Goal: Transaction & Acquisition: Download file/media

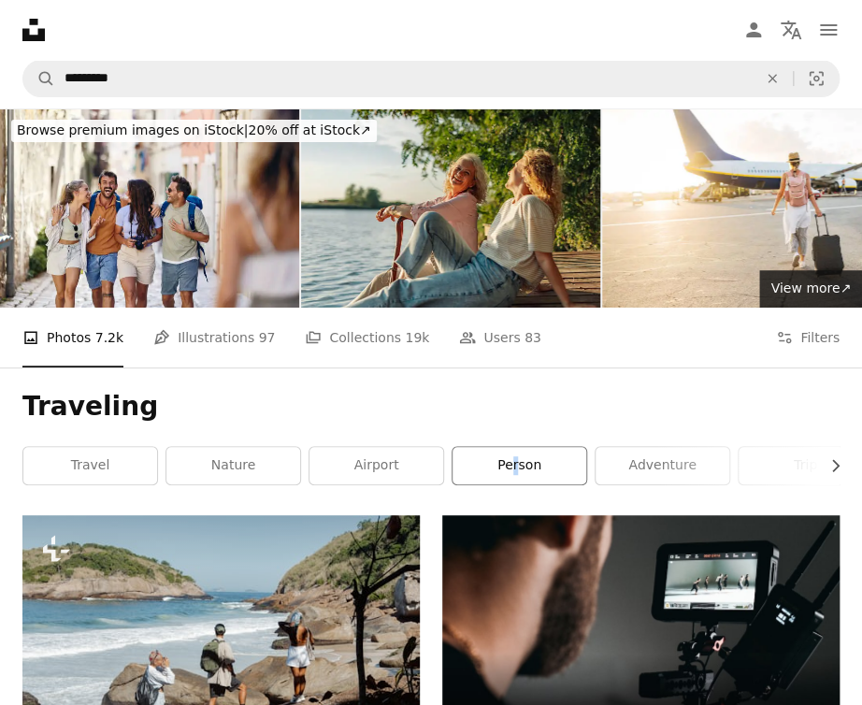
click at [557, 463] on link "person" at bounding box center [519, 465] width 134 height 37
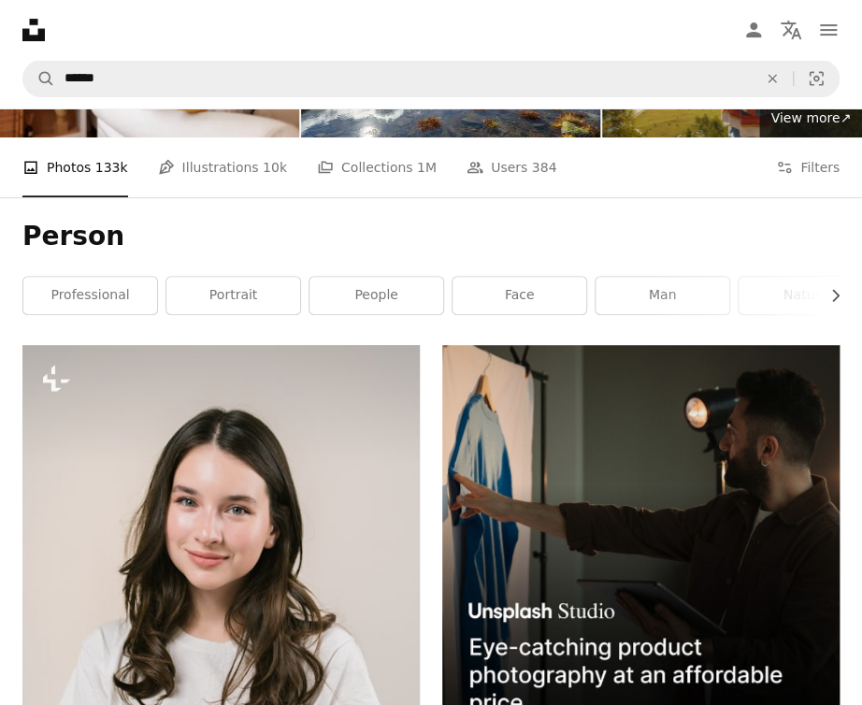
scroll to position [93, 0]
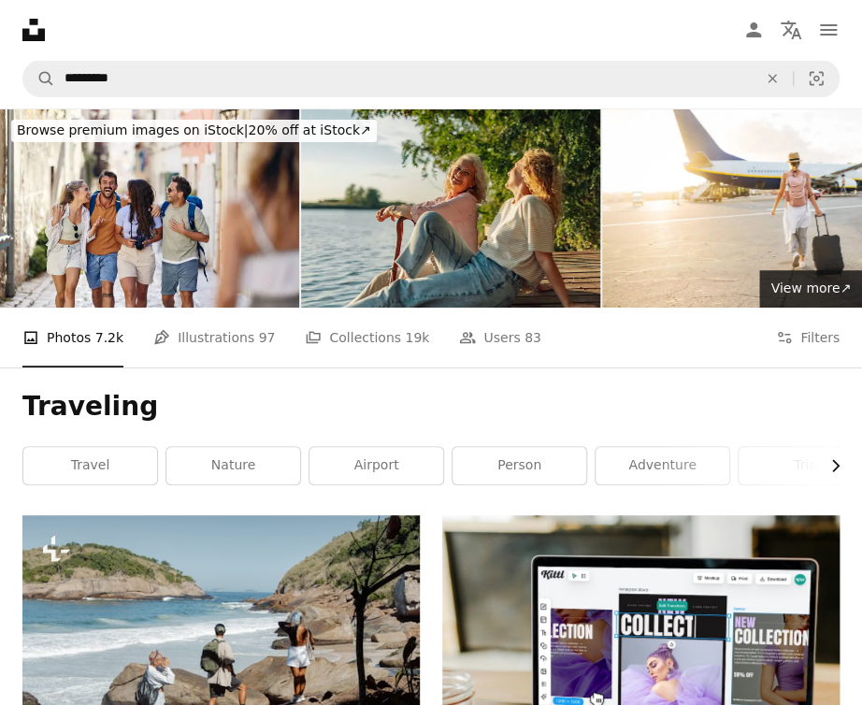
click at [838, 463] on icon "Chevron right" at bounding box center [834, 465] width 19 height 19
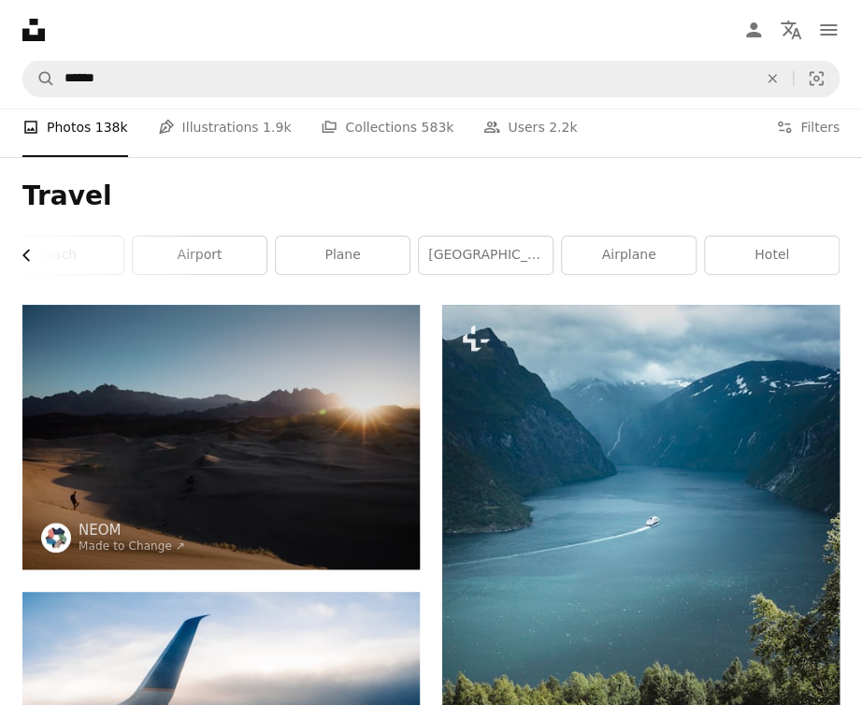
click at [19, 251] on icon "Chevron left" at bounding box center [27, 255] width 19 height 19
click at [301, 261] on link "beach" at bounding box center [337, 255] width 134 height 37
click at [223, 253] on link "bali" at bounding box center [194, 255] width 134 height 37
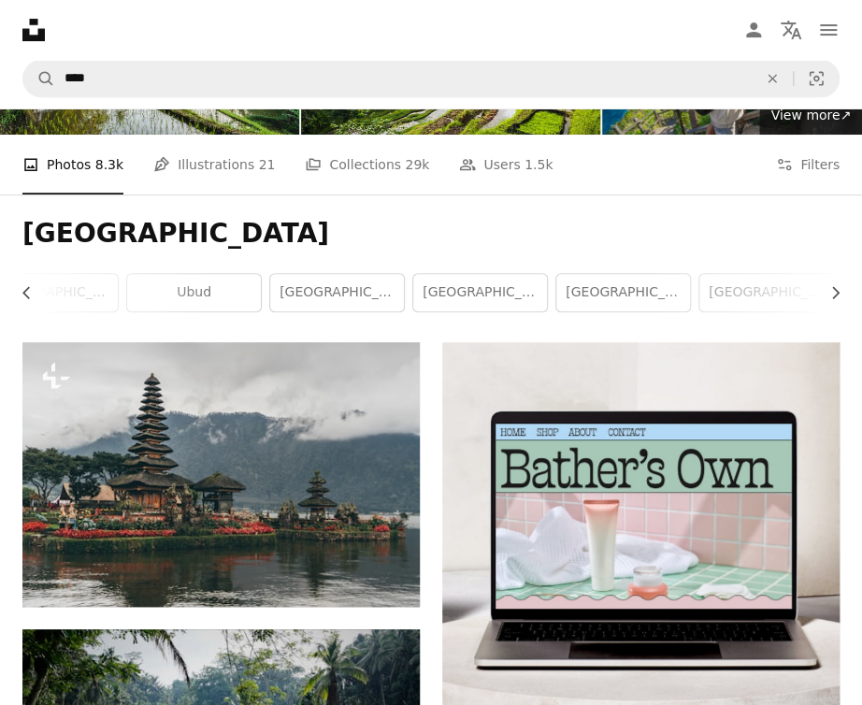
scroll to position [93, 0]
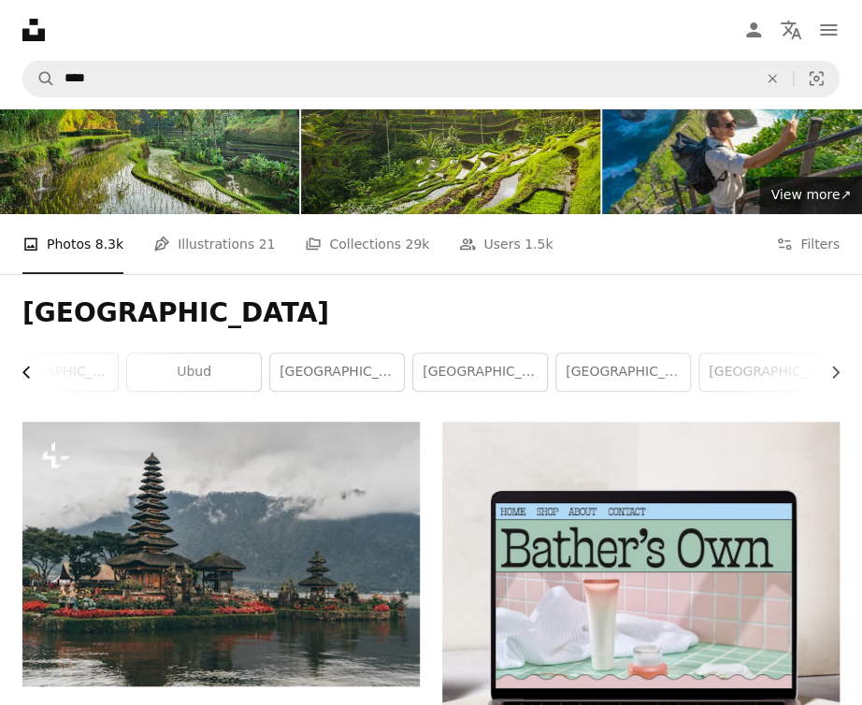
click at [25, 370] on icon "button" at bounding box center [25, 372] width 7 height 12
click at [834, 366] on icon "button" at bounding box center [835, 372] width 7 height 12
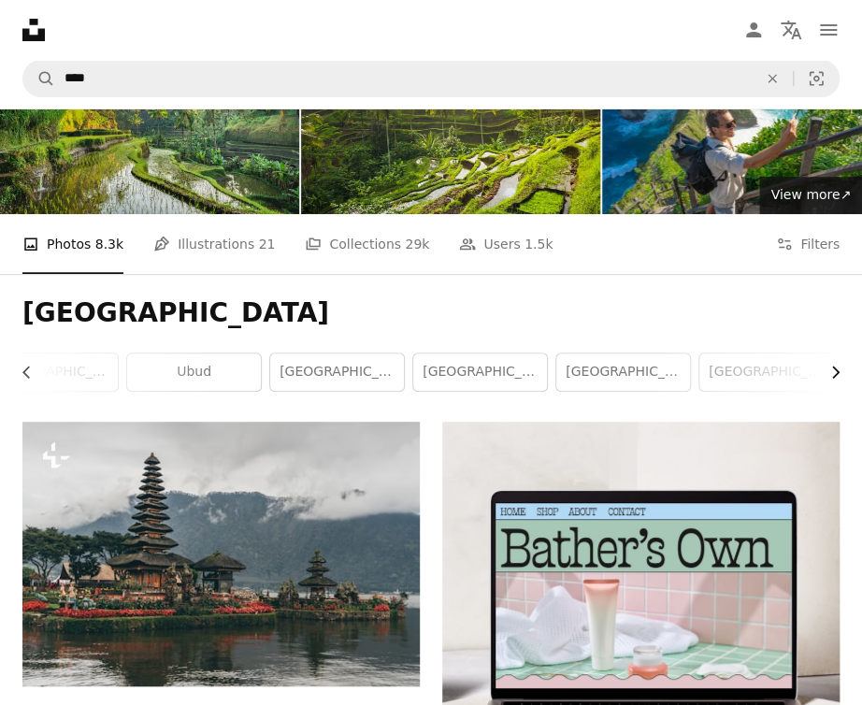
click at [833, 366] on icon "button" at bounding box center [835, 372] width 7 height 12
click at [329, 377] on link "[GEOGRAPHIC_DATA]" at bounding box center [343, 371] width 134 height 37
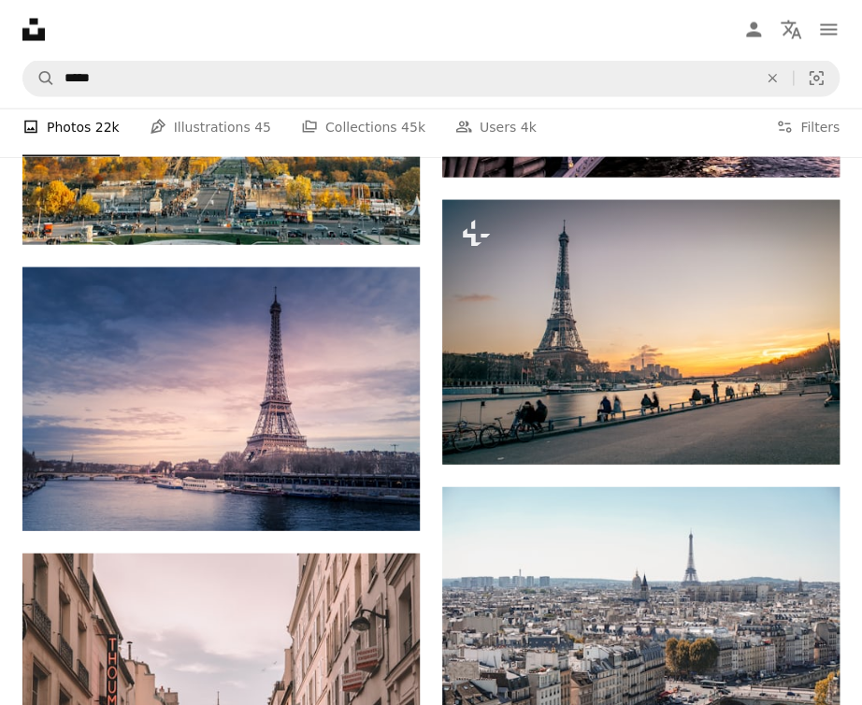
scroll to position [1309, 0]
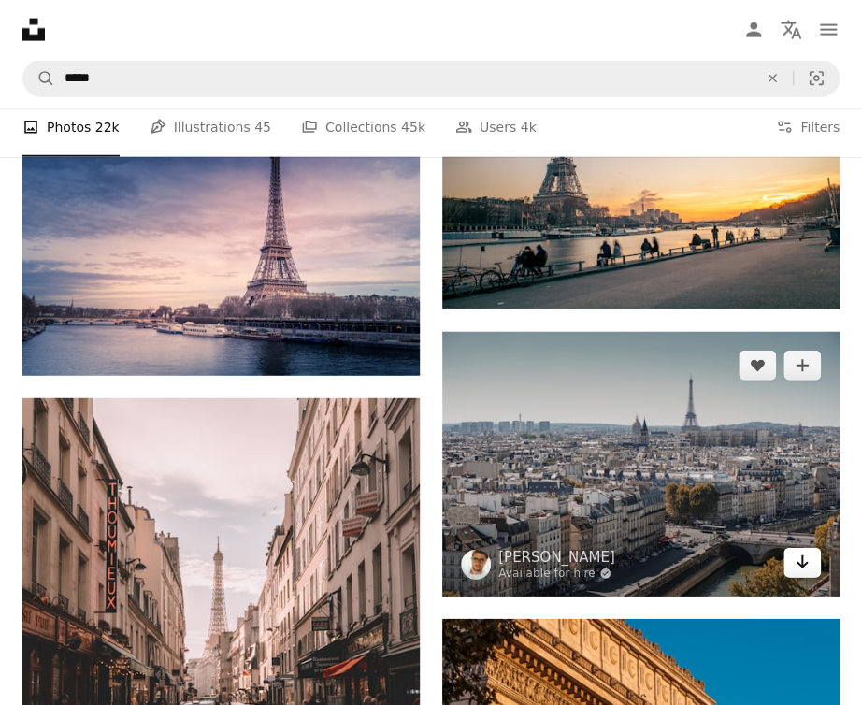
click at [808, 562] on icon "Arrow pointing down" at bounding box center [802, 562] width 15 height 22
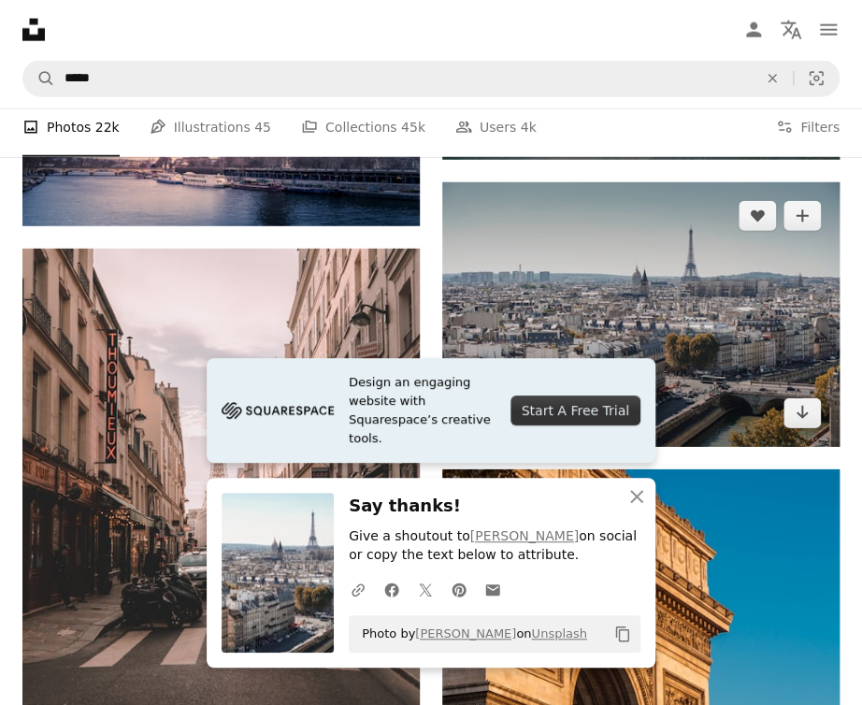
scroll to position [1589, 0]
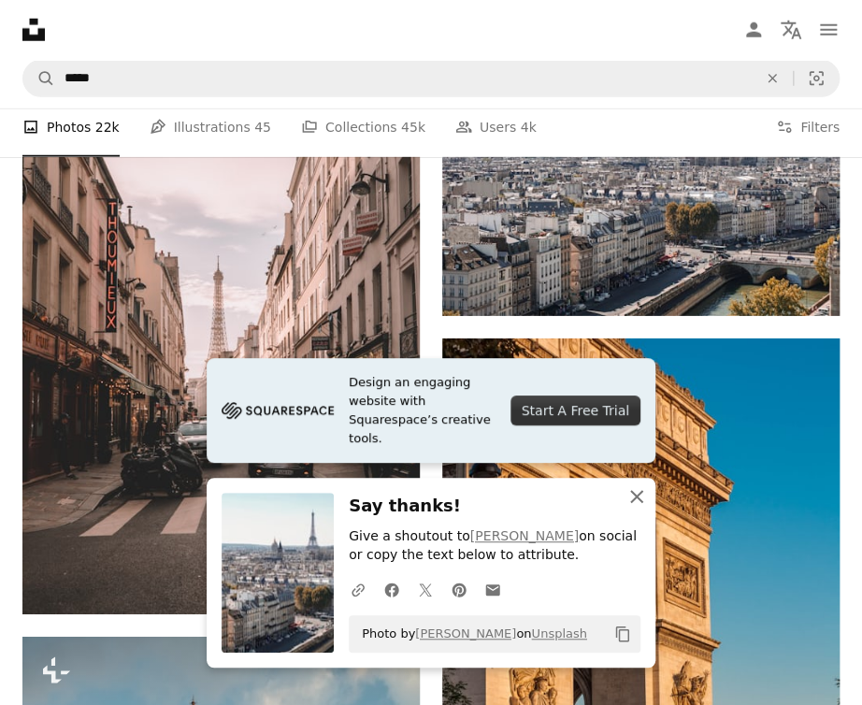
click at [637, 498] on icon "button" at bounding box center [636, 496] width 13 height 13
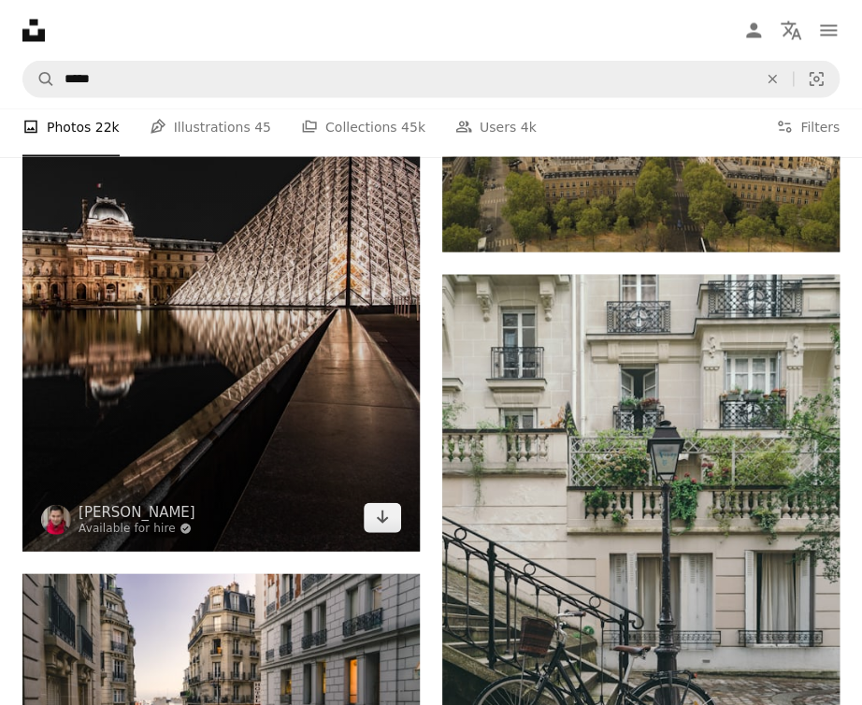
scroll to position [3179, 0]
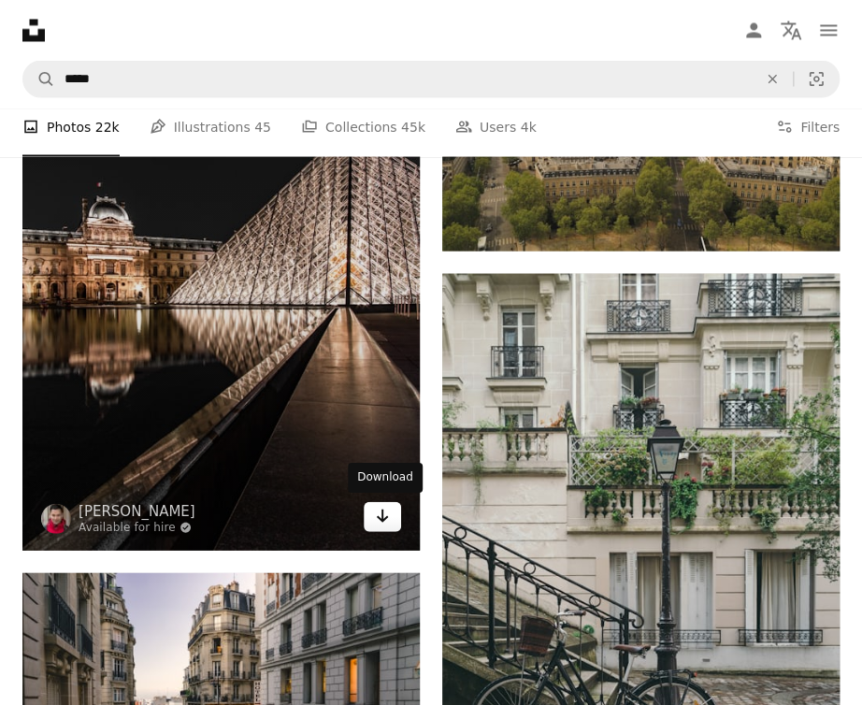
click at [383, 519] on icon "Arrow pointing down" at bounding box center [382, 515] width 15 height 22
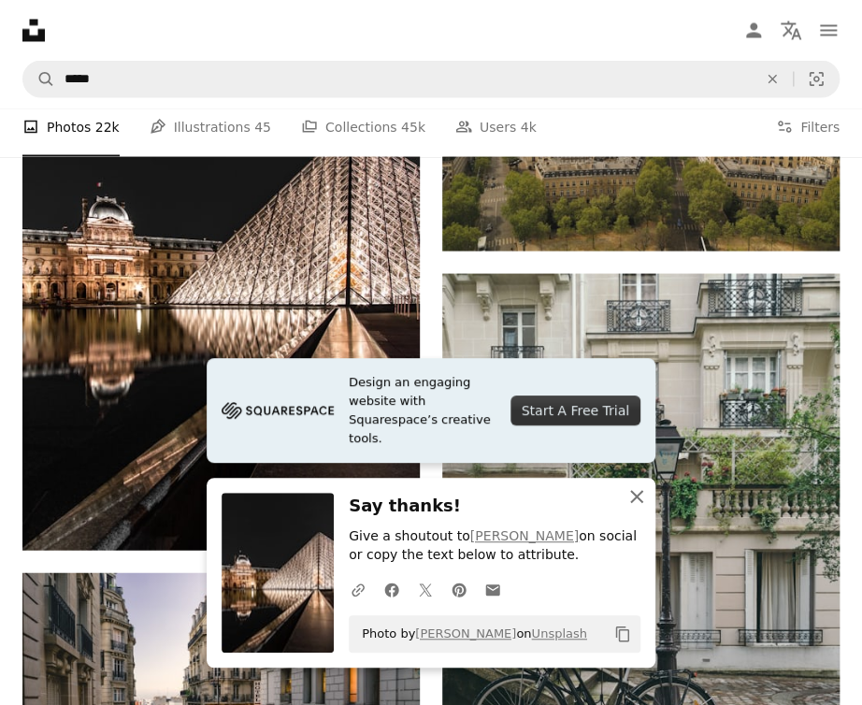
click at [625, 498] on icon "An X shape" at bounding box center [636, 496] width 22 height 22
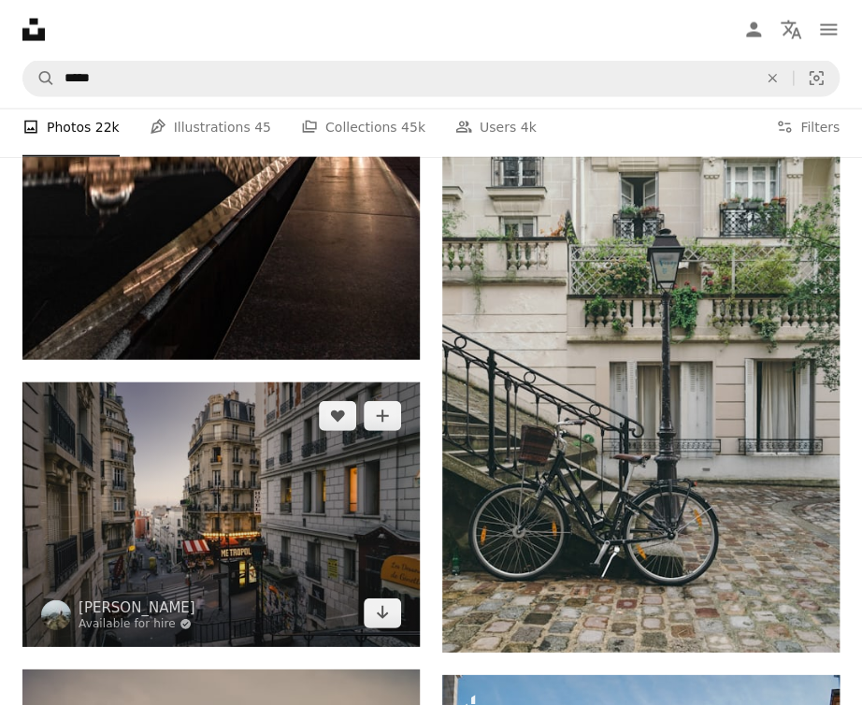
scroll to position [3459, 0]
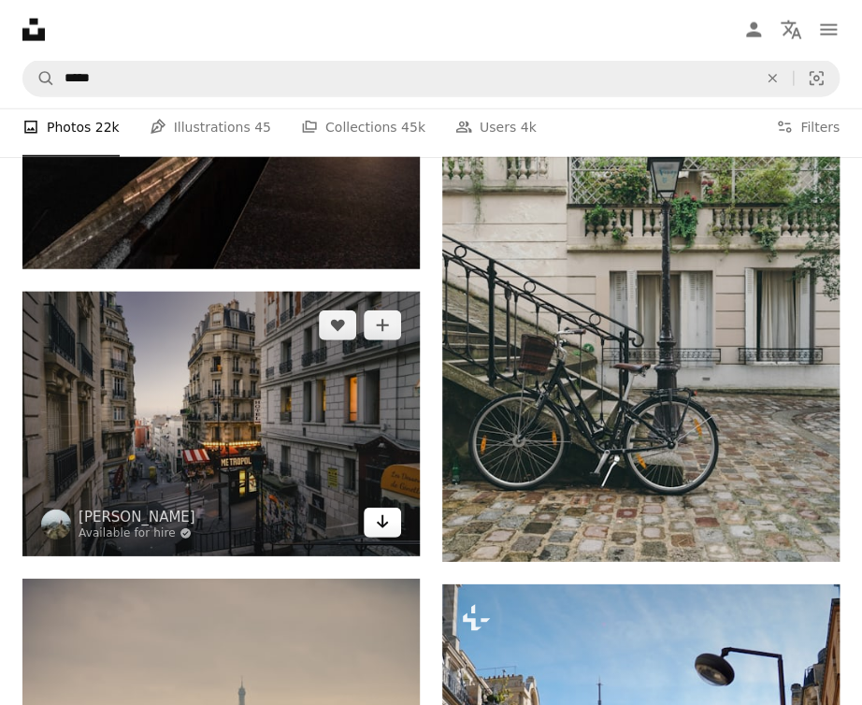
click at [375, 527] on icon "Arrow pointing down" at bounding box center [382, 521] width 15 height 22
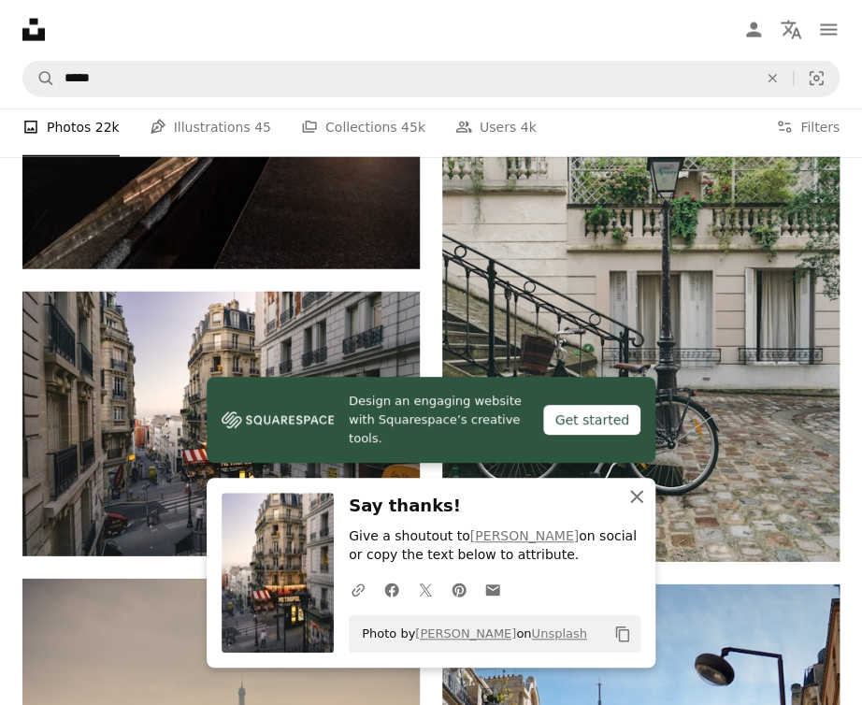
click at [635, 500] on icon "An X shape" at bounding box center [636, 496] width 22 height 22
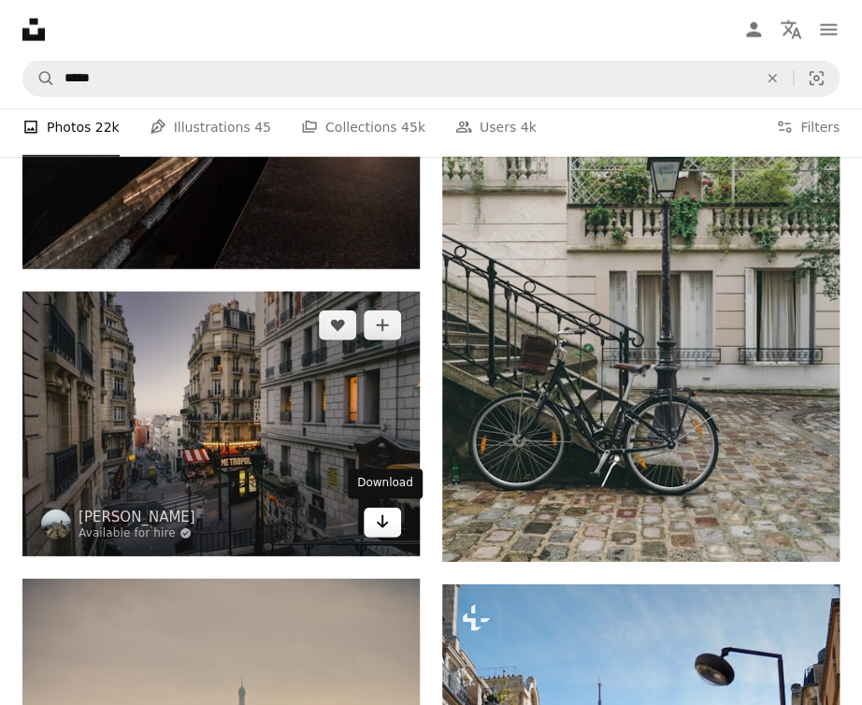
click at [385, 533] on link "Arrow pointing down" at bounding box center [382, 523] width 37 height 30
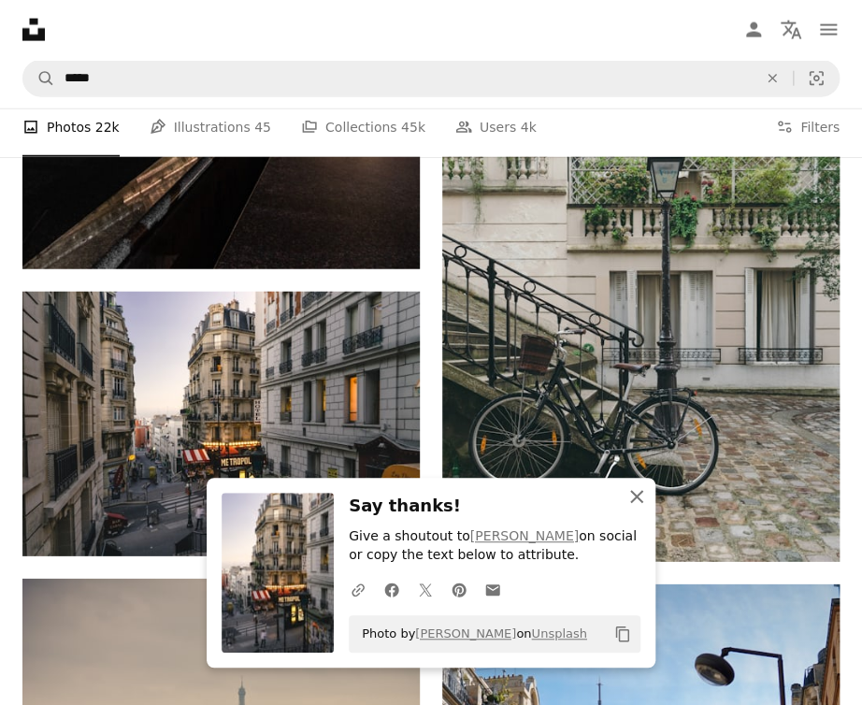
click at [639, 496] on icon "An X shape" at bounding box center [636, 496] width 22 height 22
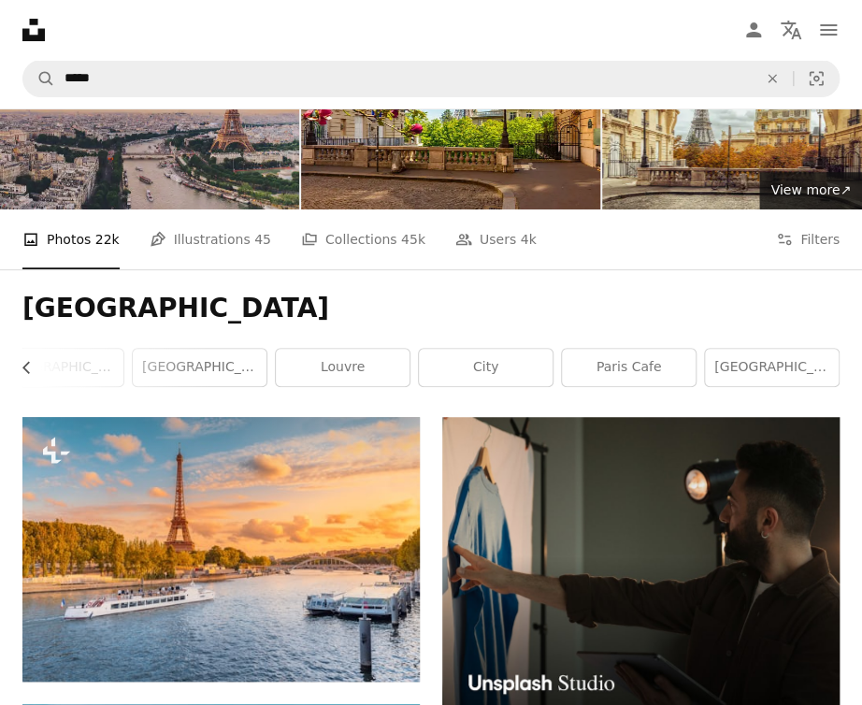
scroll to position [0, 0]
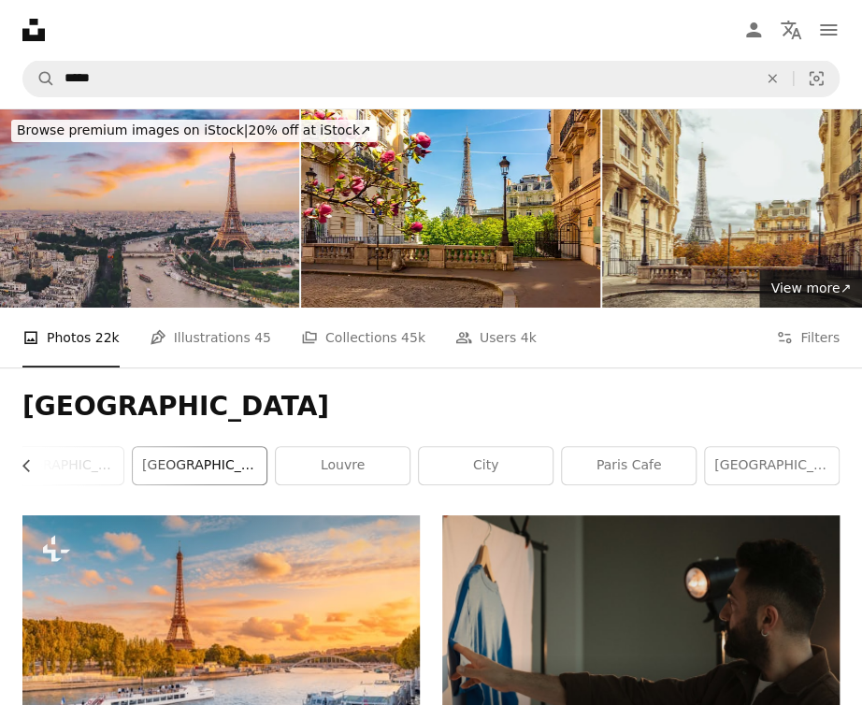
click at [218, 469] on link "[GEOGRAPHIC_DATA]" at bounding box center [200, 465] width 134 height 37
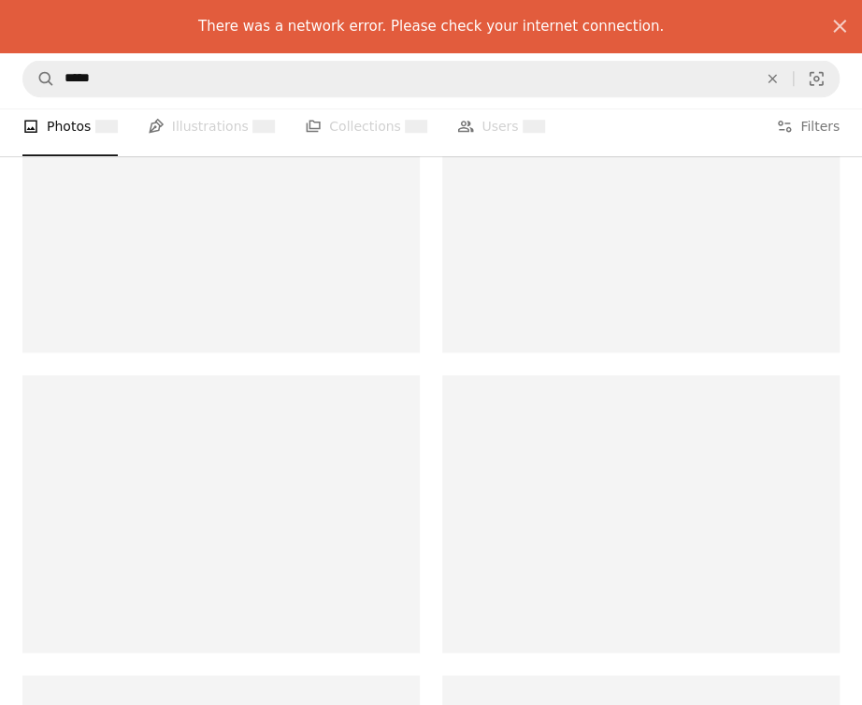
scroll to position [467, 0]
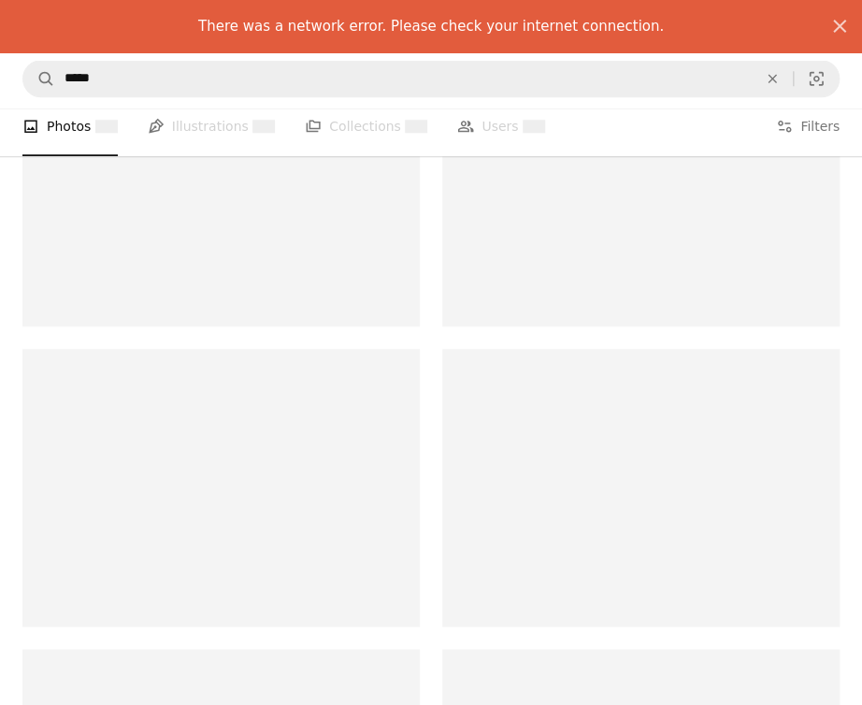
click at [660, 102] on nav "A magnifying glass ***** An X shape Visual search Filters Get Unsplash+ Log in …" at bounding box center [431, 79] width 862 height 60
